Goal: Task Accomplishment & Management: Manage account settings

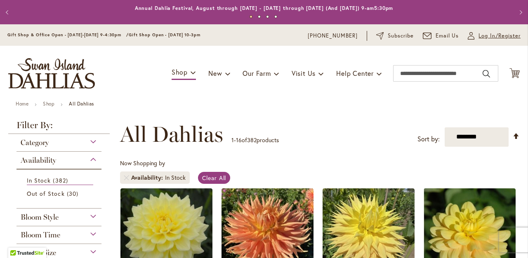
click at [491, 33] on span "Log In/Register" at bounding box center [500, 36] width 42 height 8
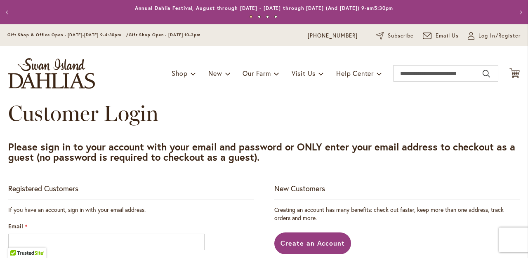
click at [174, 242] on input "Email" at bounding box center [106, 242] width 197 height 17
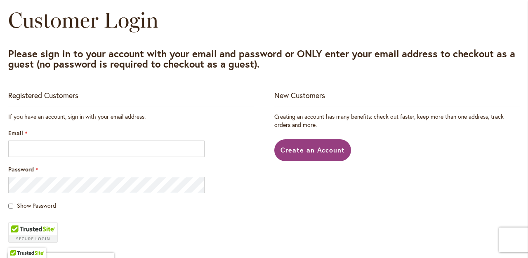
scroll to position [95, 0]
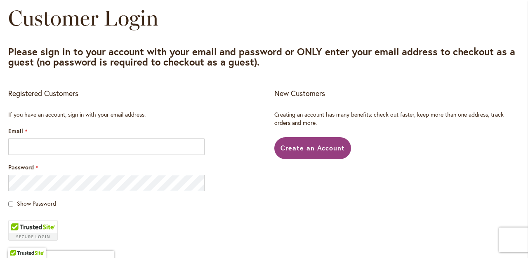
click at [197, 146] on input "Email" at bounding box center [106, 147] width 197 height 17
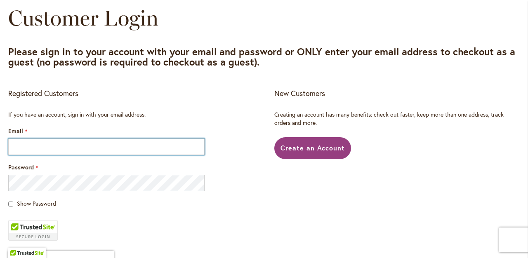
type input "**********"
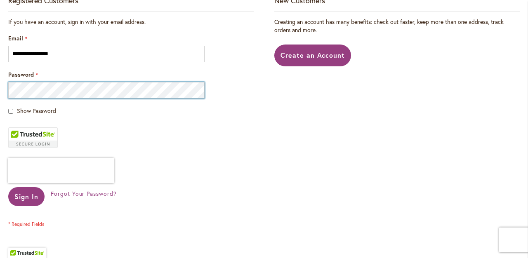
scroll to position [190, 0]
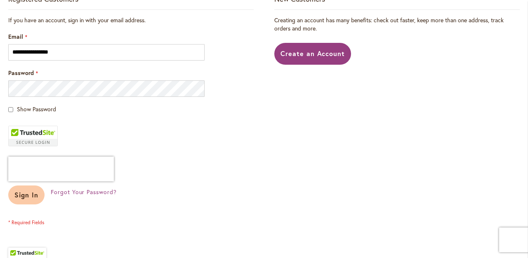
click at [32, 195] on span "Sign In" at bounding box center [26, 195] width 24 height 9
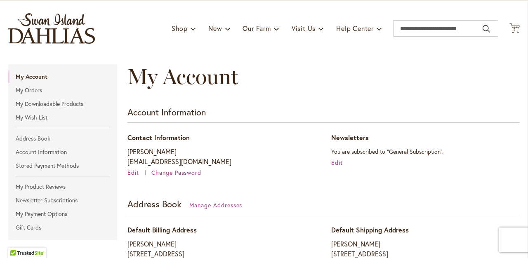
scroll to position [45, 0]
click at [45, 113] on link "My Wish List" at bounding box center [62, 117] width 109 height 12
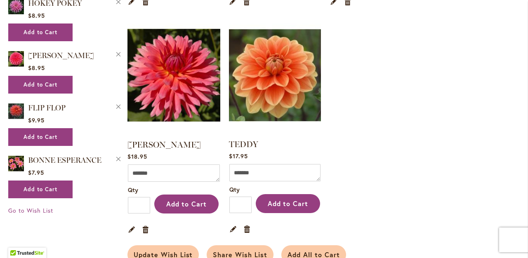
scroll to position [631, 0]
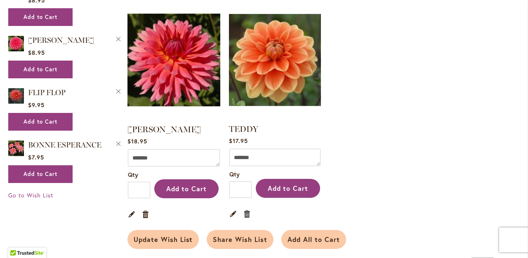
click at [247, 210] on link "Remove item" at bounding box center [248, 213] width 8 height 9
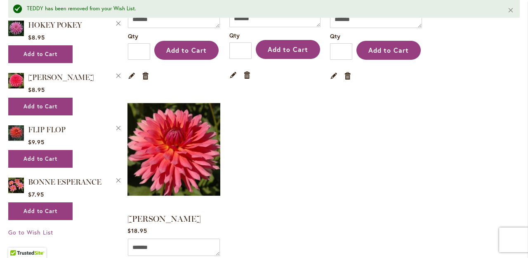
scroll to position [559, 0]
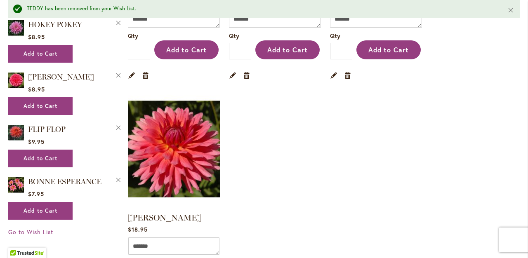
click at [182, 148] on img at bounding box center [174, 149] width 97 height 121
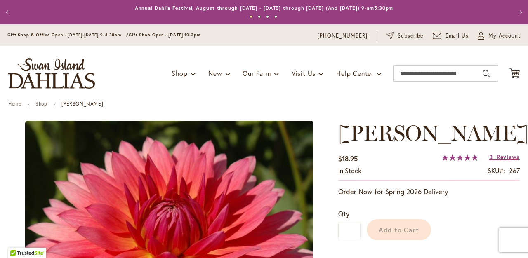
type input "****"
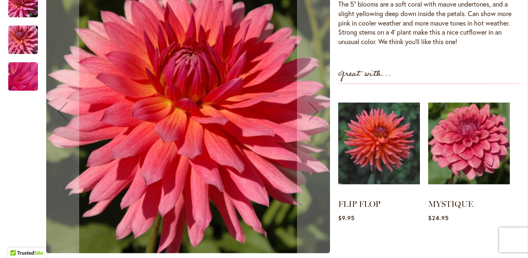
scroll to position [288, 0]
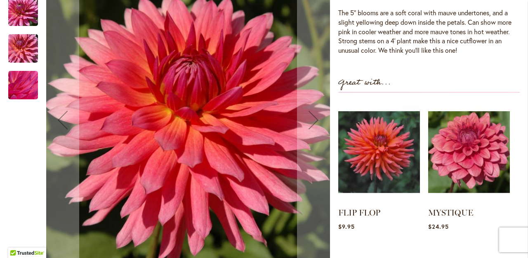
click at [31, 54] on img "LINDY" at bounding box center [22, 49] width 59 height 40
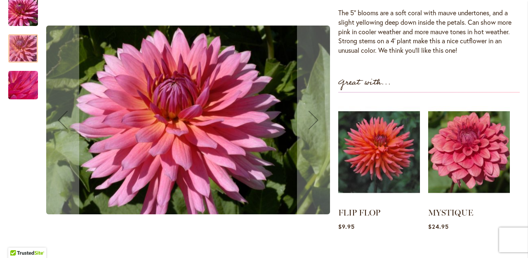
click at [25, 11] on img "LINDY" at bounding box center [22, 12] width 59 height 45
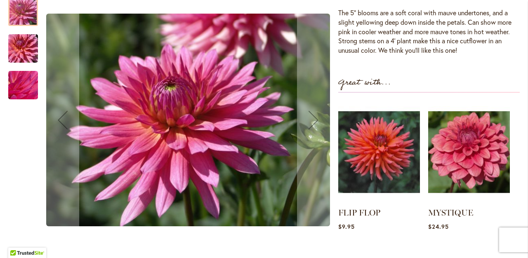
click at [26, 49] on img "LINDY" at bounding box center [22, 49] width 59 height 40
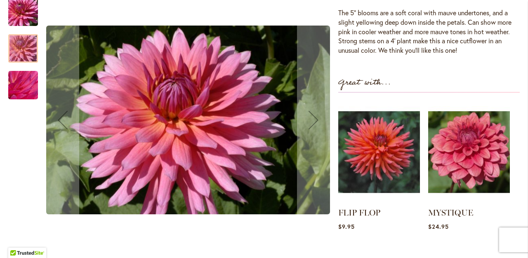
click at [27, 81] on img "LINDY" at bounding box center [22, 85] width 59 height 45
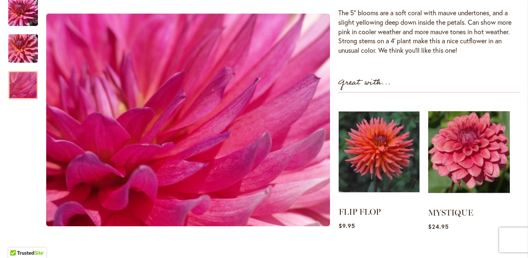
click at [369, 158] on img at bounding box center [379, 152] width 81 height 101
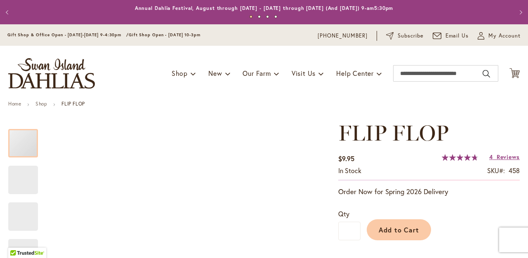
type input "****"
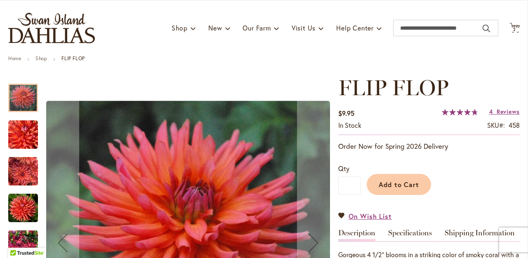
scroll to position [69, 0]
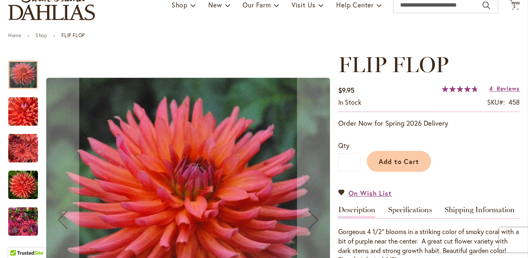
click at [20, 153] on img "FLIP FLOP" at bounding box center [23, 149] width 30 height 30
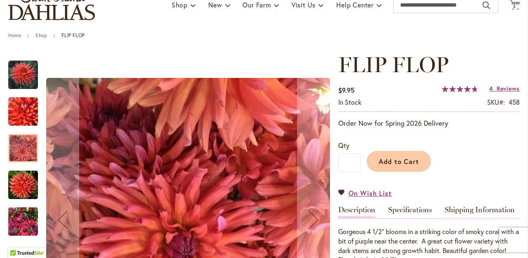
click at [25, 76] on img "FLIP FLOP" at bounding box center [23, 75] width 30 height 30
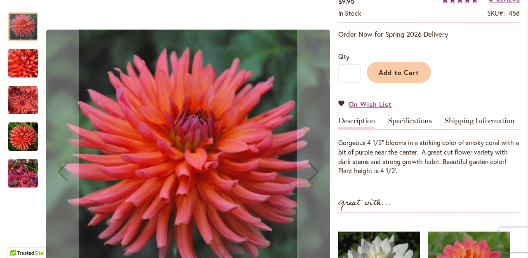
scroll to position [165, 0]
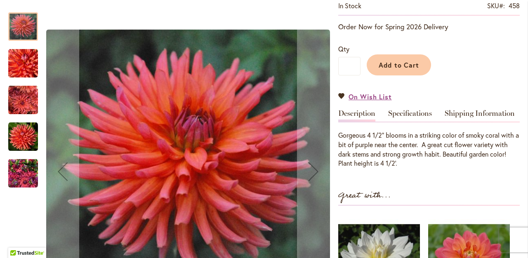
click at [23, 131] on img "FLIP FLOP" at bounding box center [23, 137] width 30 height 30
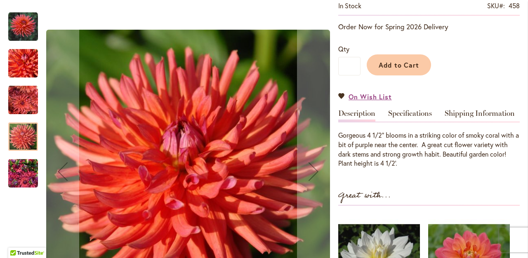
click at [27, 174] on img "FLIP FLOP" at bounding box center [23, 174] width 30 height 40
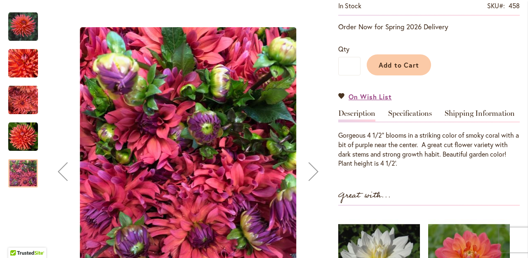
click at [26, 102] on img "FLIP FLOP" at bounding box center [23, 100] width 30 height 30
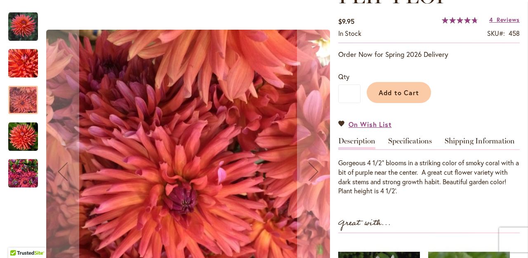
scroll to position [137, 0]
click at [20, 133] on img "FLIP FLOP" at bounding box center [23, 137] width 30 height 30
